Goal: Task Accomplishment & Management: Use online tool/utility

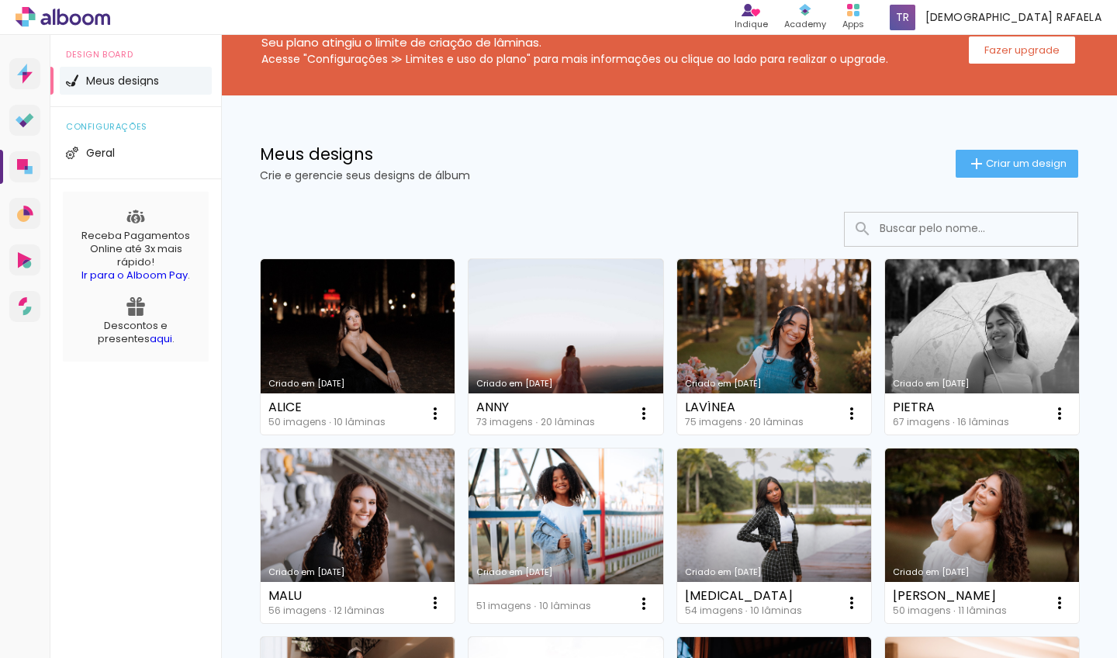
scroll to position [126, 0]
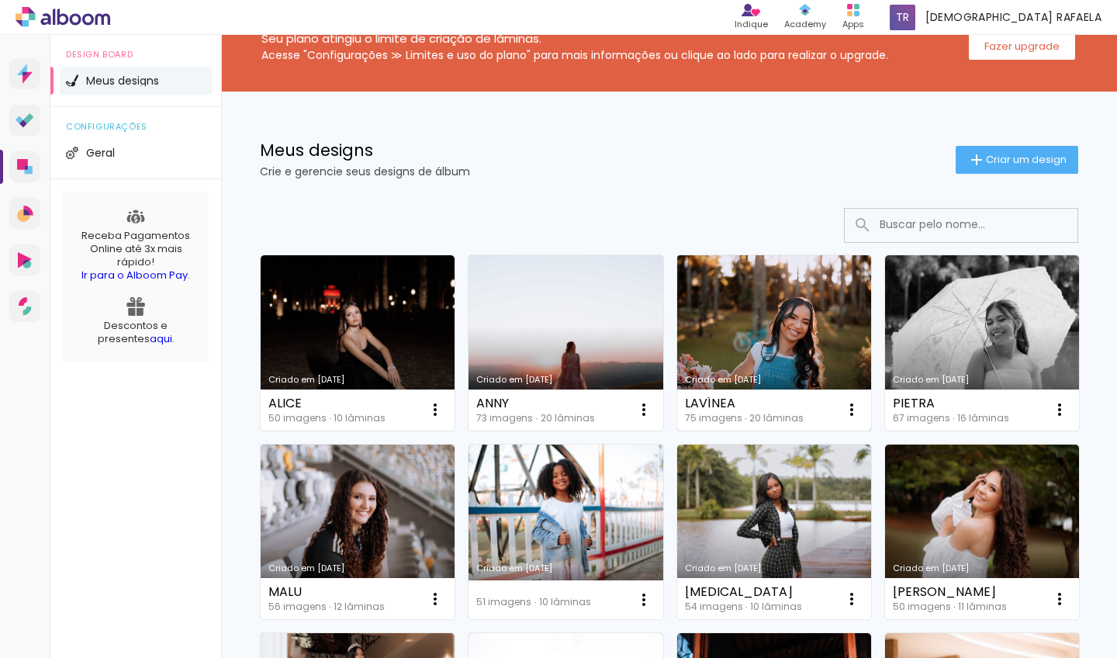
click at [739, 336] on link "Criado em [DATE]" at bounding box center [774, 342] width 194 height 175
